Goal: Task Accomplishment & Management: Manage account settings

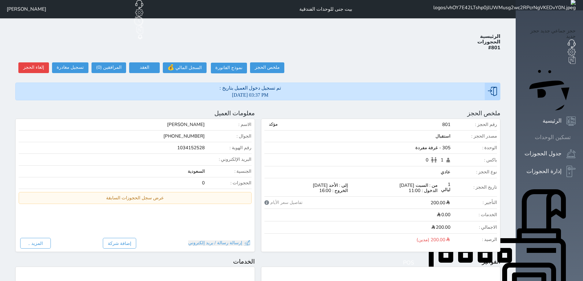
click at [575, 137] on icon at bounding box center [575, 137] width 0 height 0
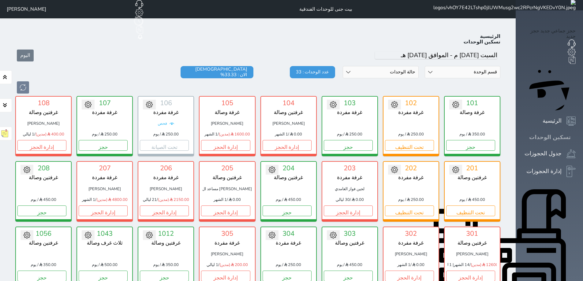
scroll to position [24, 0]
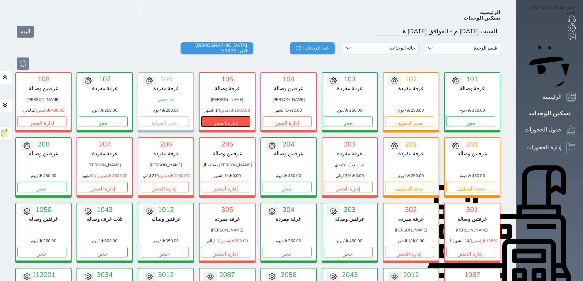
click at [229, 116] on button "إدارة الحجز" at bounding box center [225, 121] width 49 height 11
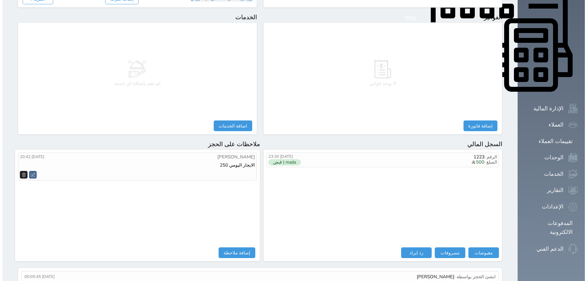
scroll to position [245, 0]
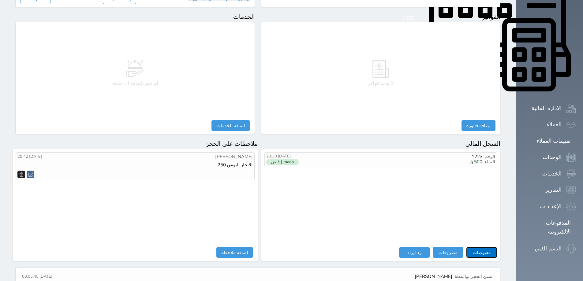
click at [497, 247] on button "مقبوضات" at bounding box center [481, 252] width 31 height 11
select select
type input "[DATE] 20:40"
type input "1600.00"
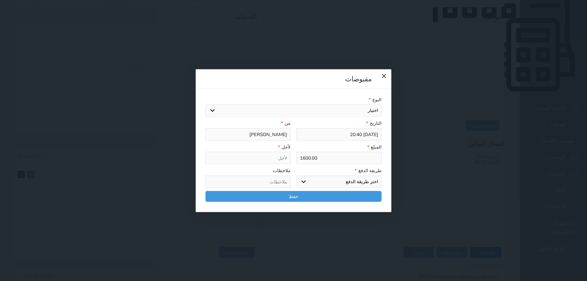
select select
drag, startPoint x: 365, startPoint y: 89, endPoint x: 391, endPoint y: 89, distance: 26.0
click at [385, 143] on div "المبلغ * 1600.00" at bounding box center [339, 153] width 91 height 21
select select
type input "1"
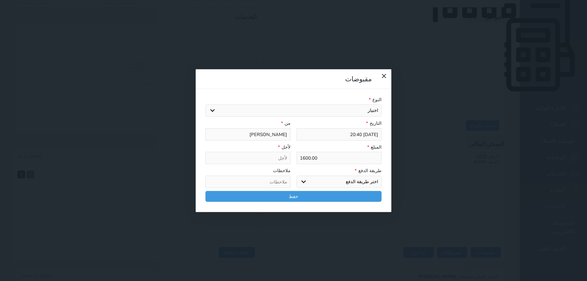
select select
type input "17"
select select
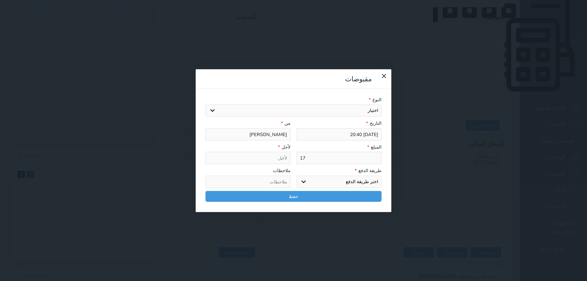
type input "170"
select select
type input "1700"
select select
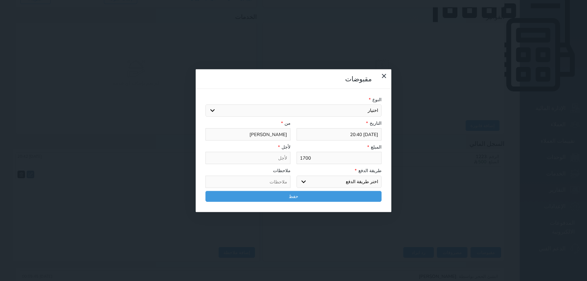
type input "1700"
click at [304, 176] on select "اختر طريقة الدفع دفع نقدى تحويل بنكى مدى بطاقة ائتمان آجل" at bounding box center [339, 182] width 85 height 12
select select "mada"
click at [297, 176] on select "اختر طريقة الدفع دفع نقدى تحويل بنكى مدى بطاقة ائتمان آجل" at bounding box center [339, 182] width 85 height 12
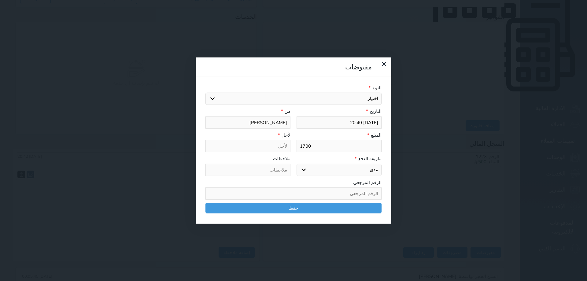
click at [335, 93] on select "اختيار مقبوضات عامة قيمة إيجار فواتير تامين عربون لا ينطبق آخر مغسلة واي فاي - …" at bounding box center [294, 99] width 176 height 12
select select "56704"
click at [206, 93] on select "اختيار مقبوضات عامة قيمة إيجار فواتير تامين عربون لا ينطبق آخر مغسلة واي فاي - …" at bounding box center [294, 99] width 176 height 12
type input "قيمة إيجار - الوحدة - 105"
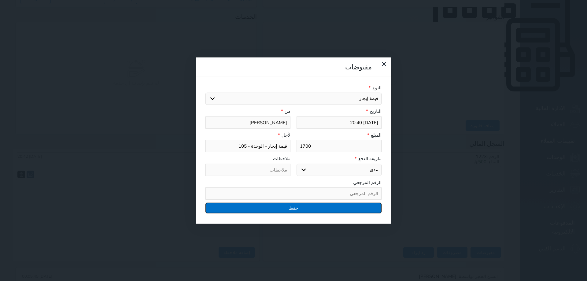
click at [317, 203] on button "حفظ" at bounding box center [294, 208] width 176 height 11
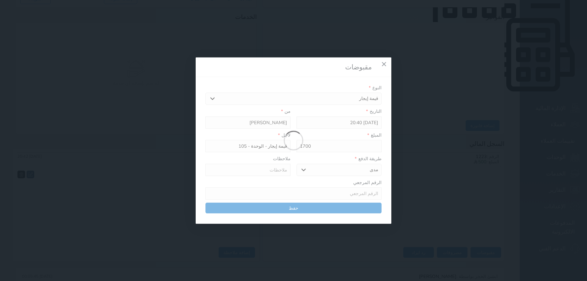
select select
type input "0"
select select
type input "0"
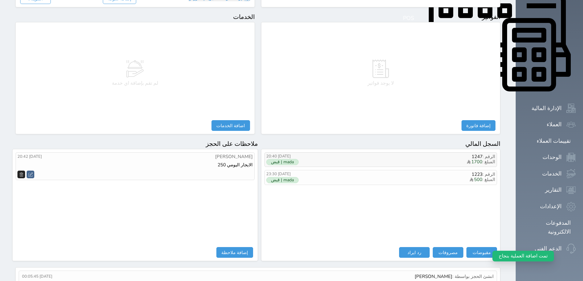
click at [289, 159] on label "mada | قبض" at bounding box center [282, 162] width 32 height 6
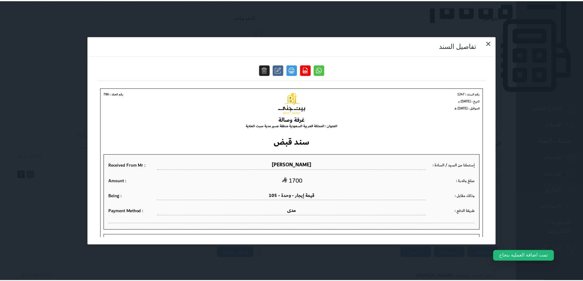
scroll to position [0, 0]
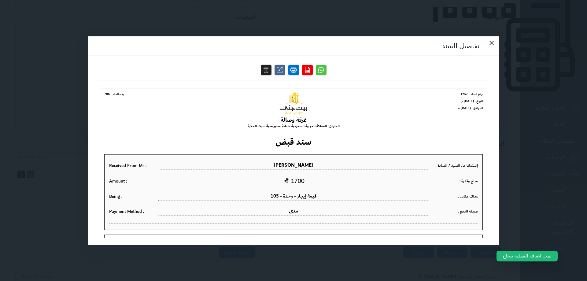
click at [299, 65] on link at bounding box center [293, 70] width 11 height 11
click at [488, 39] on icon at bounding box center [491, 42] width 7 height 7
